Goal: Check status: Check status

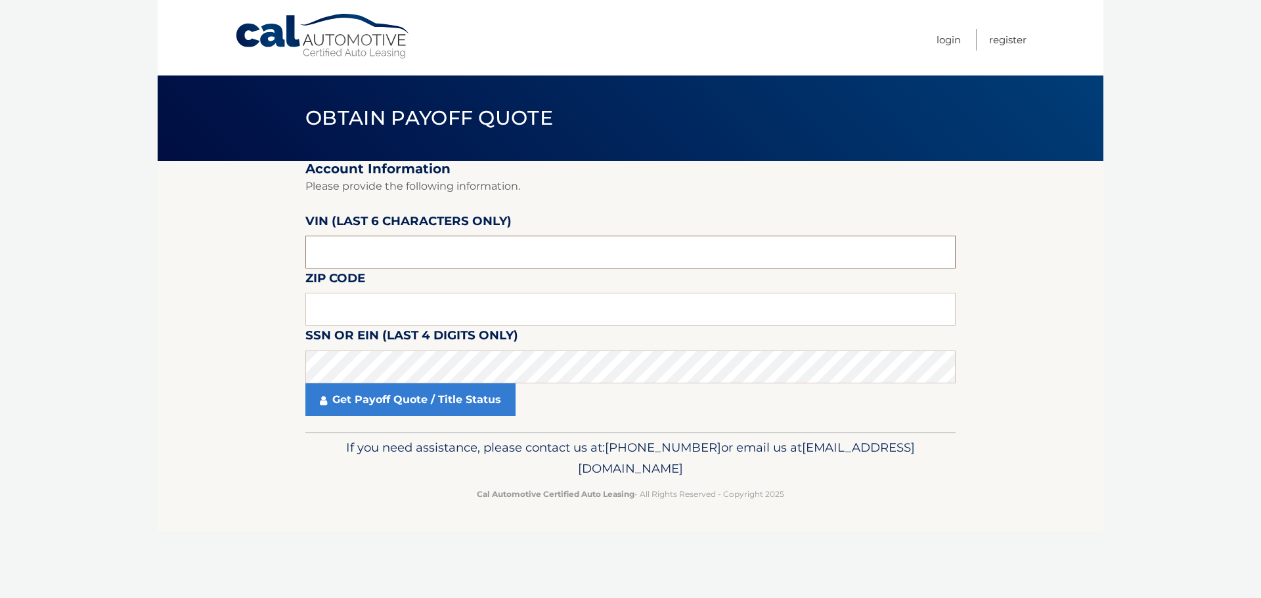
click at [395, 253] on input "text" at bounding box center [630, 252] width 650 height 33
type input "150211"
click at [372, 311] on input "text" at bounding box center [630, 309] width 650 height 33
click at [362, 292] on label "Zip Code" at bounding box center [335, 281] width 60 height 24
click at [361, 305] on input "text" at bounding box center [630, 309] width 650 height 33
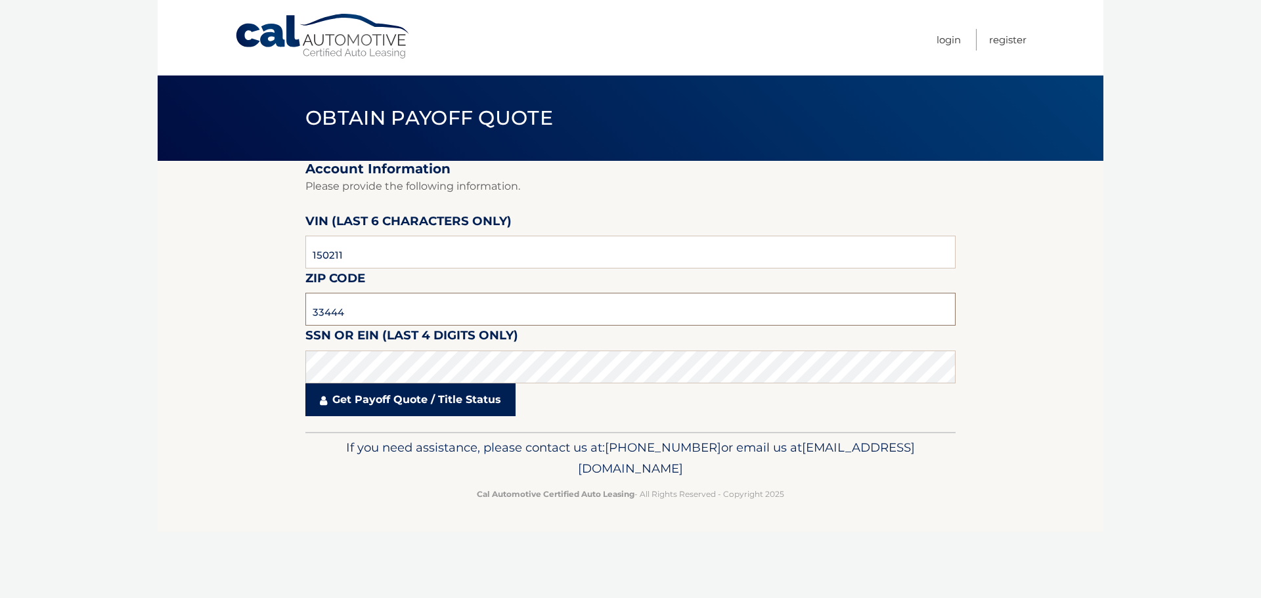
type input "33444"
click at [428, 403] on link "Get Payoff Quote / Title Status" at bounding box center [410, 399] width 210 height 33
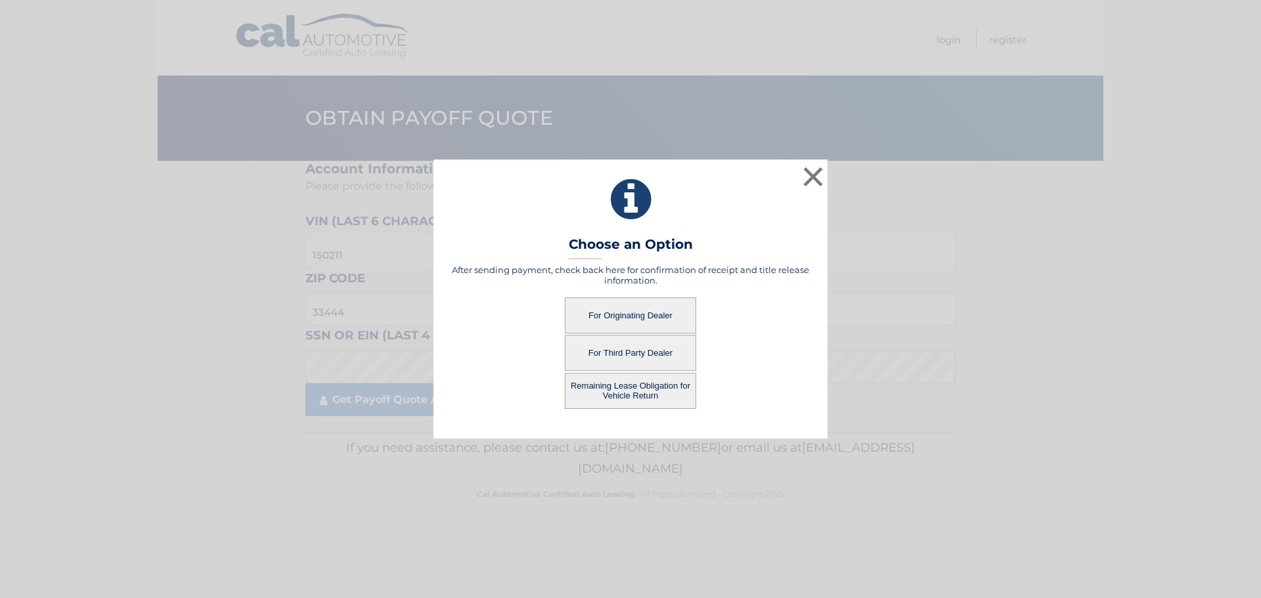
click at [636, 313] on button "For Originating Dealer" at bounding box center [630, 315] width 131 height 36
click at [654, 315] on button "For Originating Dealer" at bounding box center [630, 315] width 131 height 36
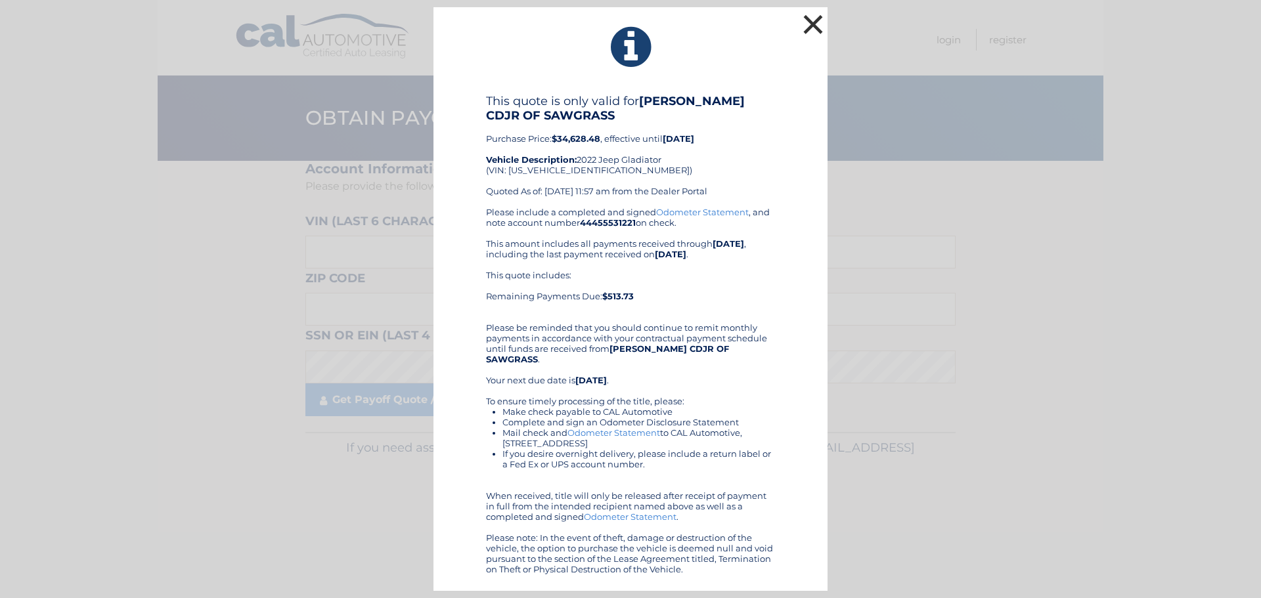
click at [816, 36] on button "×" at bounding box center [813, 24] width 26 height 26
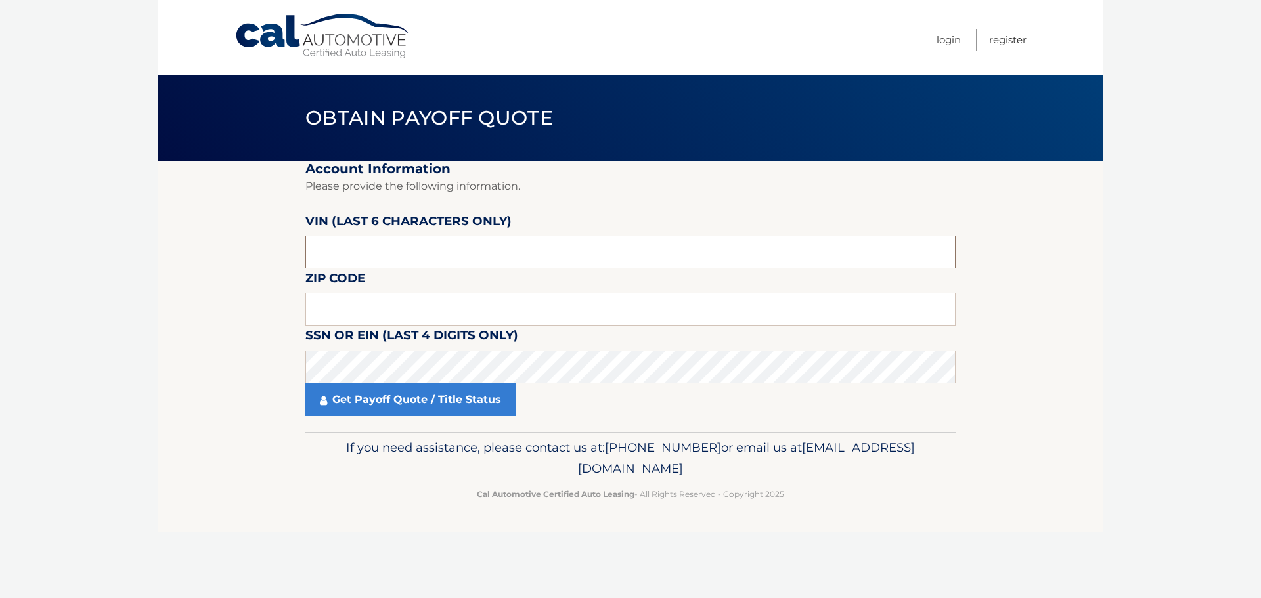
click at [438, 258] on input "text" at bounding box center [630, 252] width 650 height 33
click at [372, 257] on input "text" at bounding box center [630, 252] width 650 height 33
click at [348, 303] on input "text" at bounding box center [630, 309] width 650 height 33
click at [355, 265] on input "text" at bounding box center [630, 252] width 650 height 33
click at [319, 255] on input "text" at bounding box center [630, 252] width 650 height 33
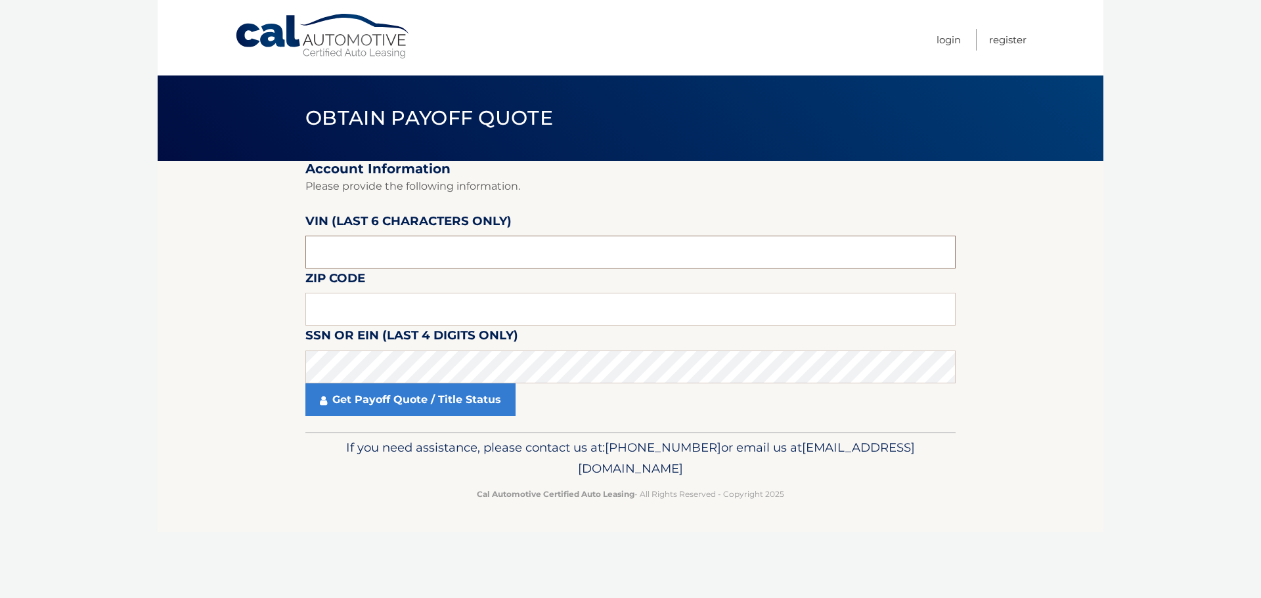
click at [311, 255] on input "text" at bounding box center [630, 252] width 650 height 33
type input "150211"
click at [343, 297] on input "text" at bounding box center [630, 309] width 650 height 33
type input "33444"
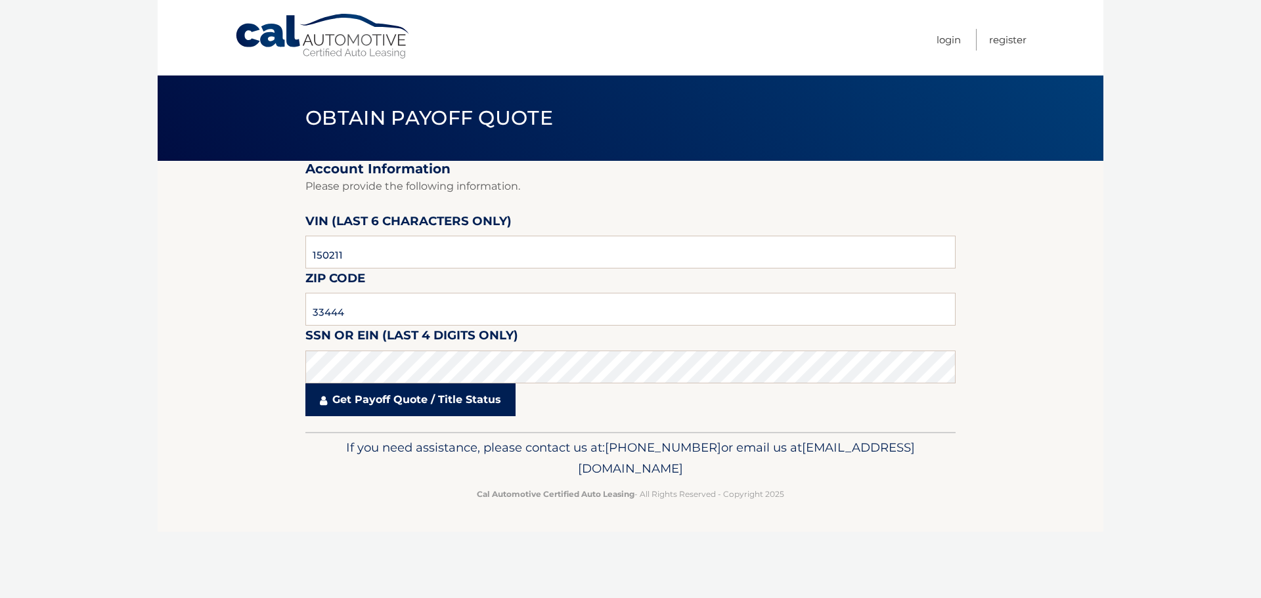
click at [351, 394] on link "Get Payoff Quote / Title Status" at bounding box center [410, 399] width 210 height 33
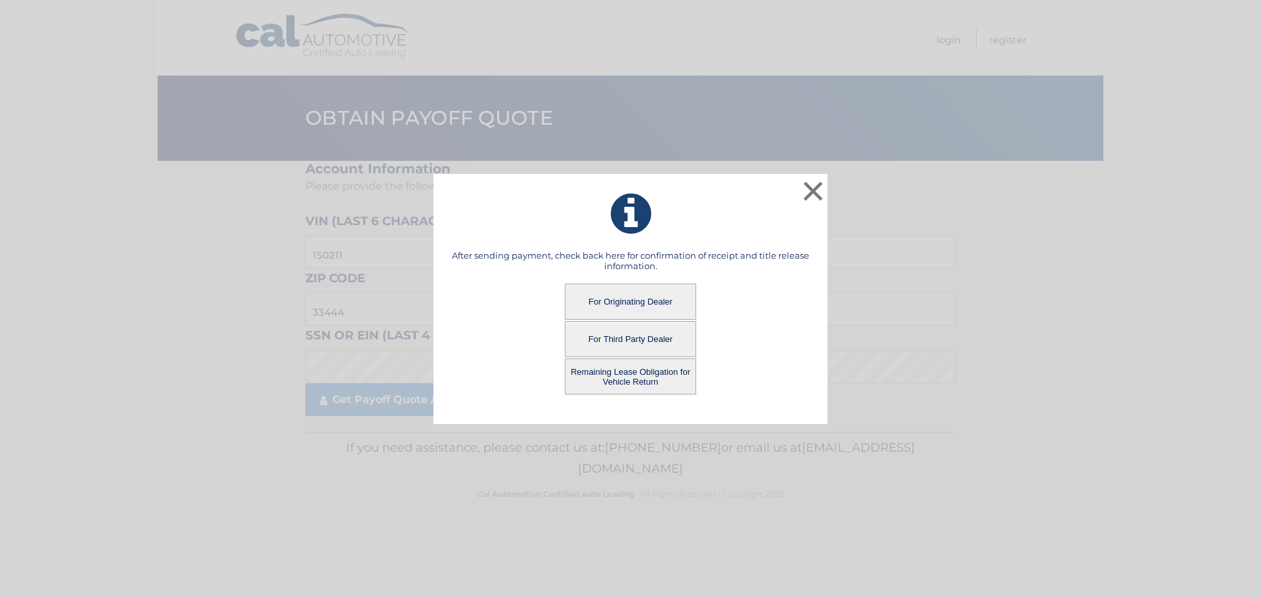
click at [636, 381] on button "Remaining Lease Obligation for Vehicle Return" at bounding box center [630, 377] width 131 height 36
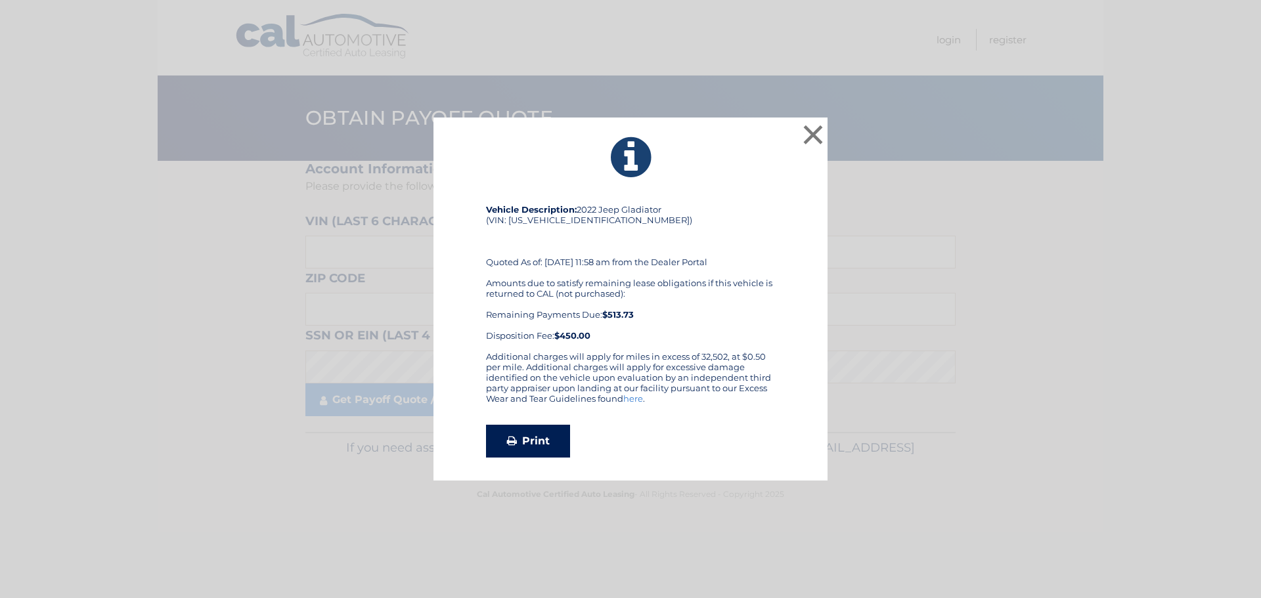
drag, startPoint x: 0, startPoint y: 0, endPoint x: 542, endPoint y: 447, distance: 703.0
click at [542, 447] on link "Print" at bounding box center [528, 441] width 84 height 33
click at [809, 132] on button "×" at bounding box center [813, 134] width 26 height 26
